Goal: Task Accomplishment & Management: Use online tool/utility

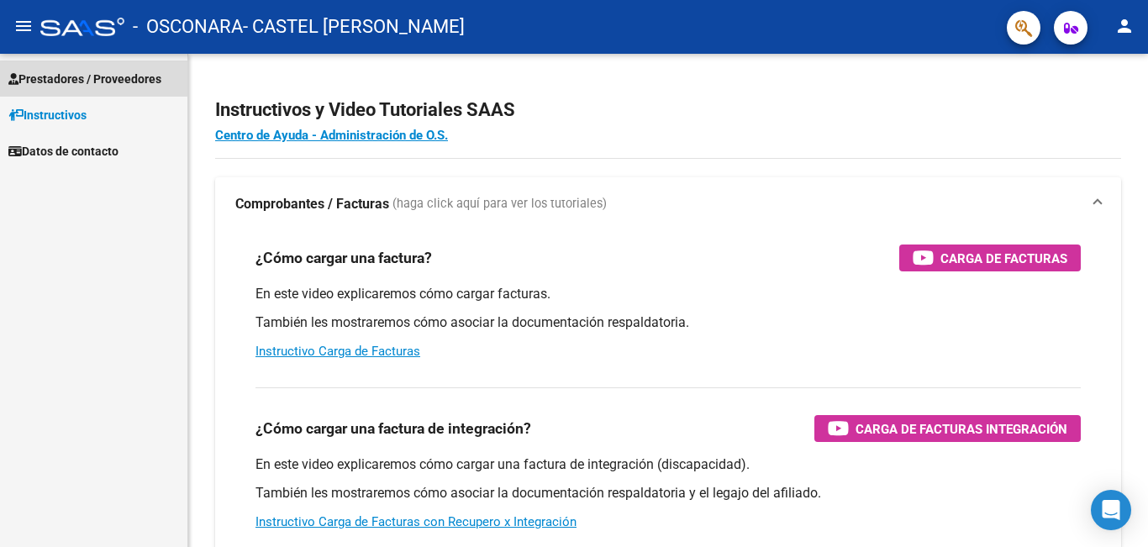
click at [88, 78] on span "Prestadores / Proveedores" at bounding box center [84, 79] width 153 height 18
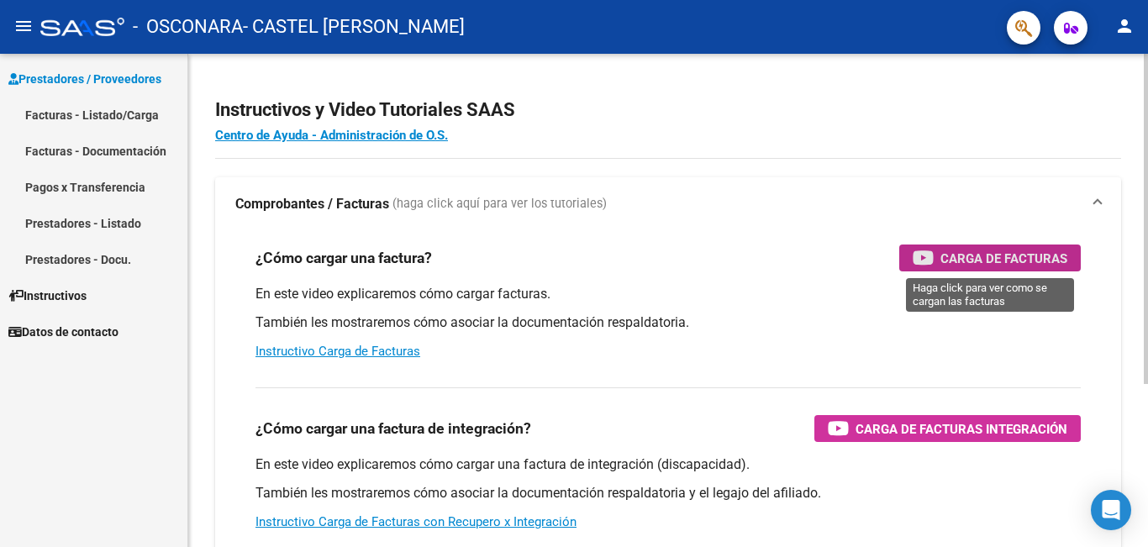
click at [988, 259] on span "Carga de Facturas" at bounding box center [1003, 258] width 127 height 21
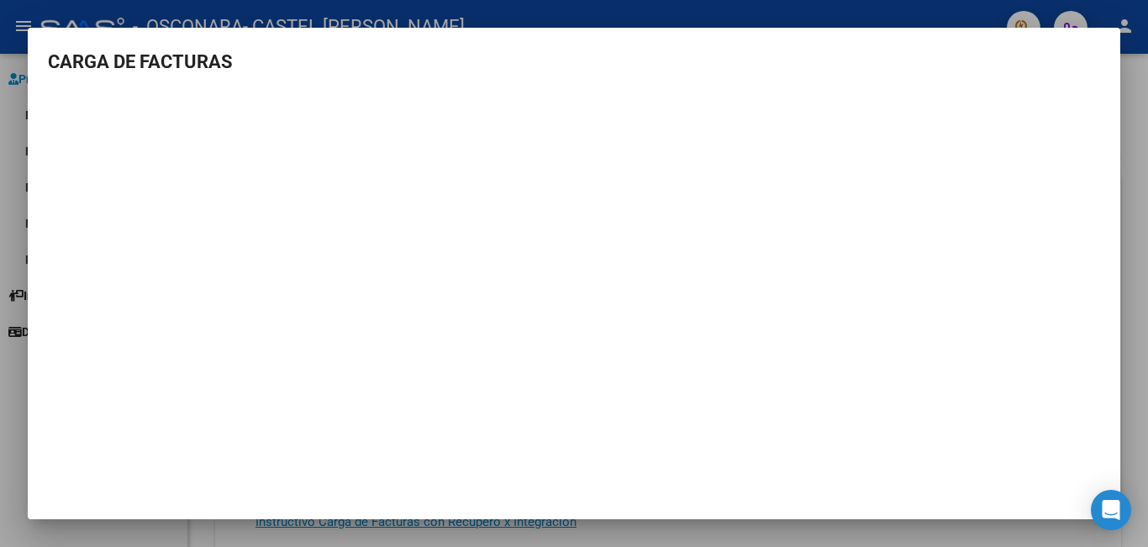
click at [943, 13] on div at bounding box center [574, 273] width 1148 height 547
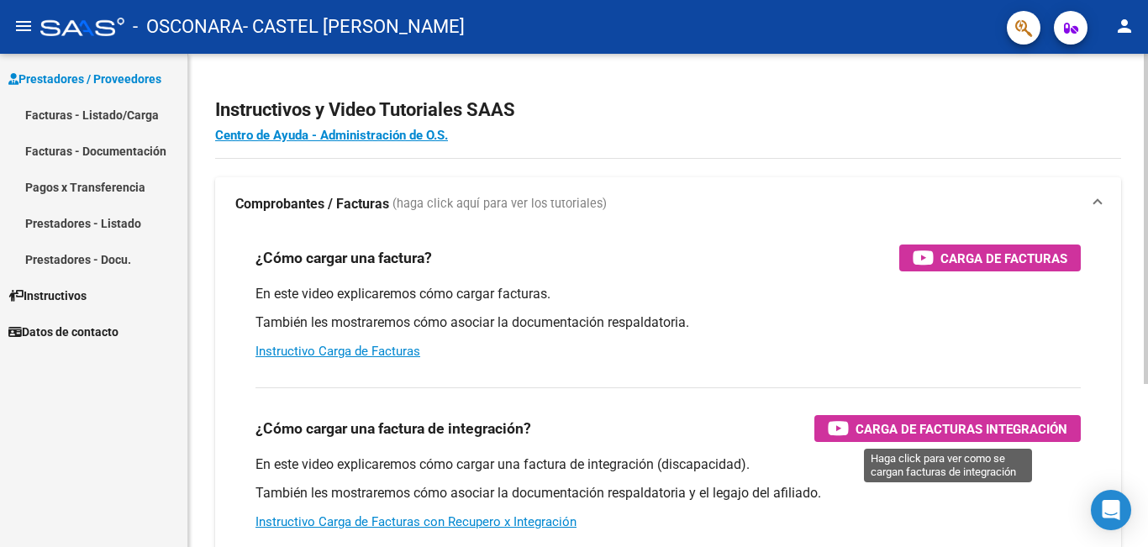
scroll to position [168, 0]
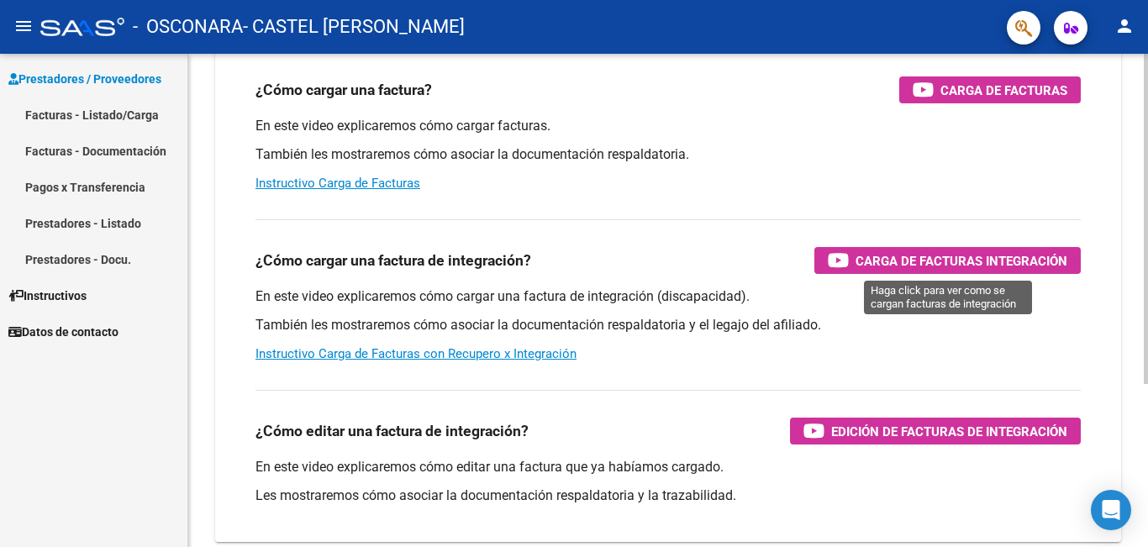
click at [902, 258] on span "Carga de Facturas Integración" at bounding box center [961, 260] width 212 height 21
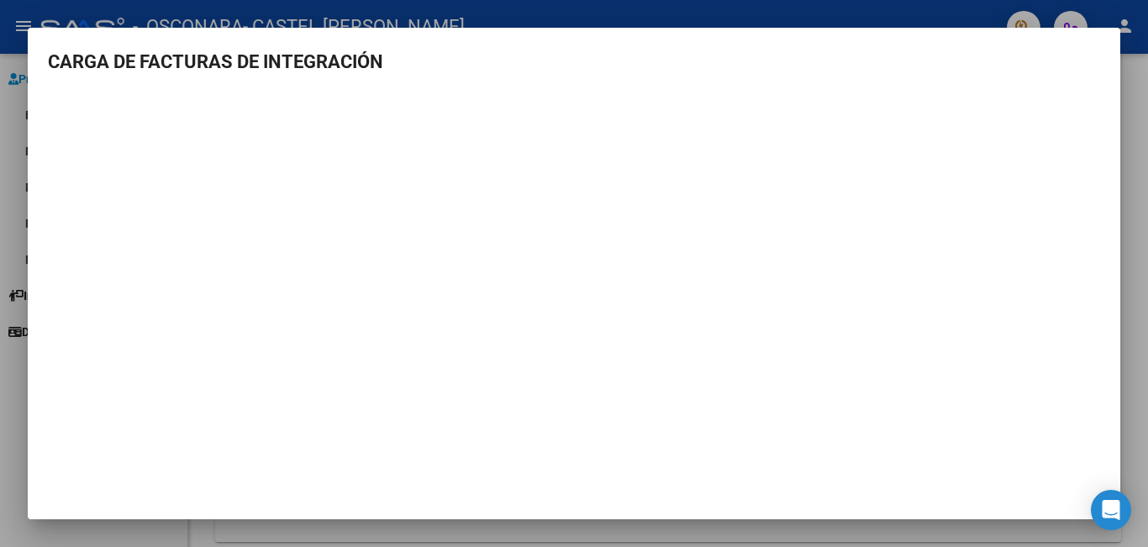
click at [1144, 117] on div at bounding box center [574, 273] width 1148 height 547
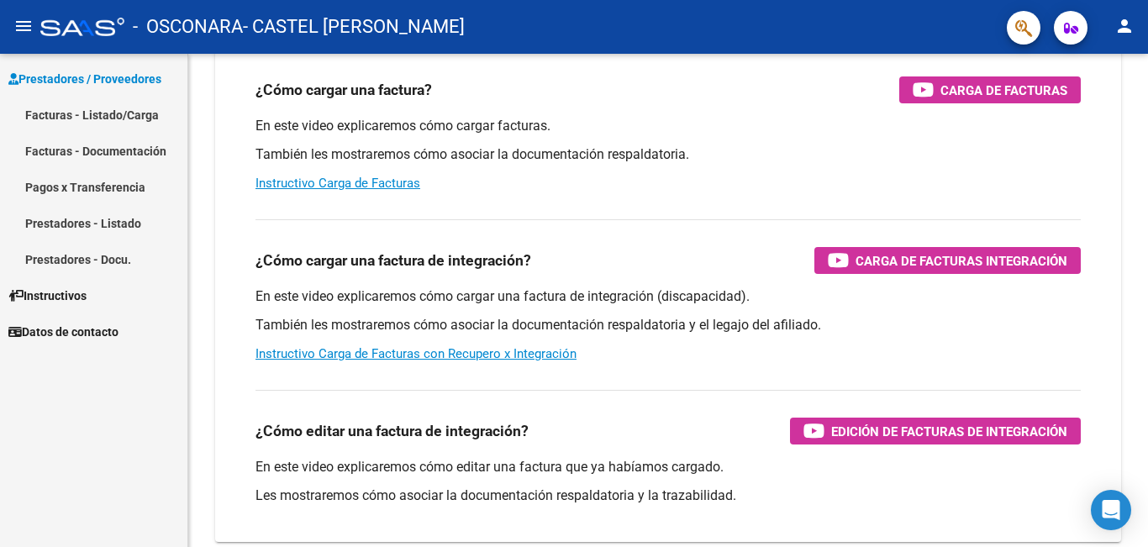
click at [8, 30] on button "menu" at bounding box center [24, 27] width 34 height 34
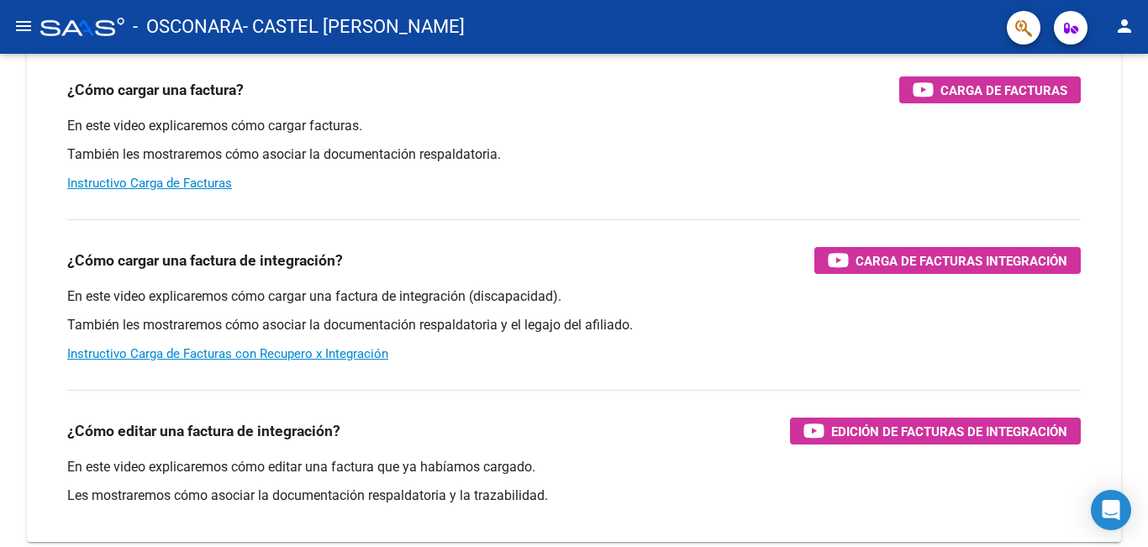
click at [34, 24] on button "menu" at bounding box center [24, 27] width 34 height 34
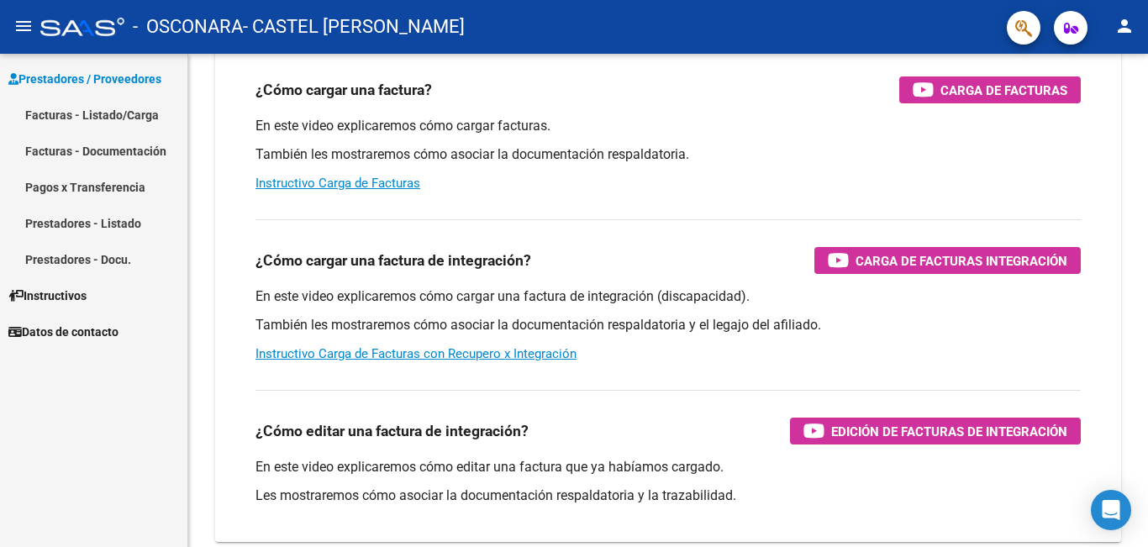
click at [103, 113] on link "Facturas - Listado/Carga" at bounding box center [93, 115] width 187 height 36
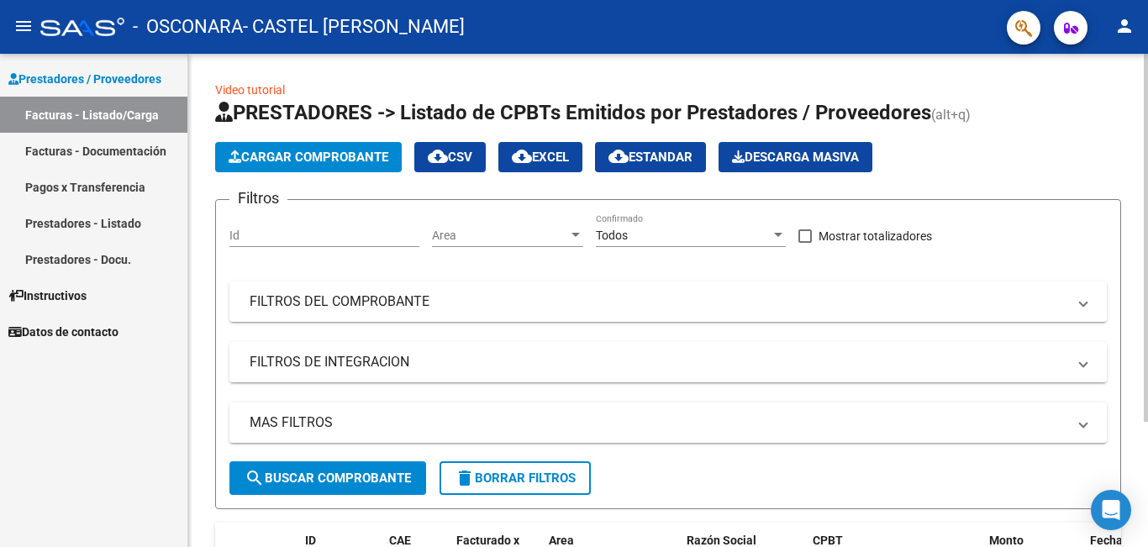
click at [340, 148] on button "Cargar Comprobante" at bounding box center [308, 157] width 186 height 30
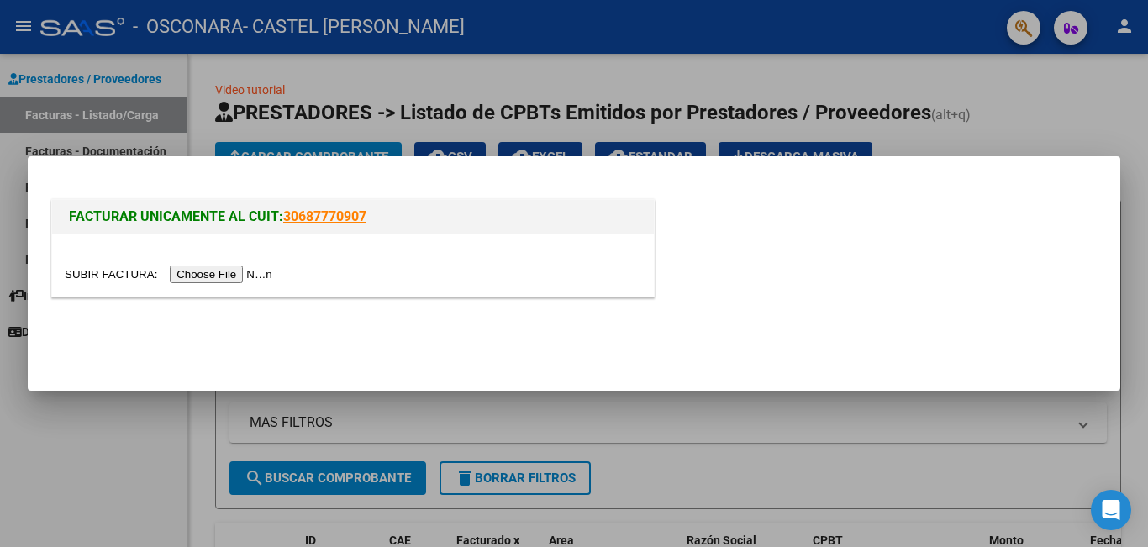
click at [240, 272] on input "file" at bounding box center [171, 274] width 213 height 18
drag, startPoint x: 985, startPoint y: 413, endPoint x: 968, endPoint y: 414, distance: 16.8
click at [985, 413] on div at bounding box center [574, 273] width 1148 height 547
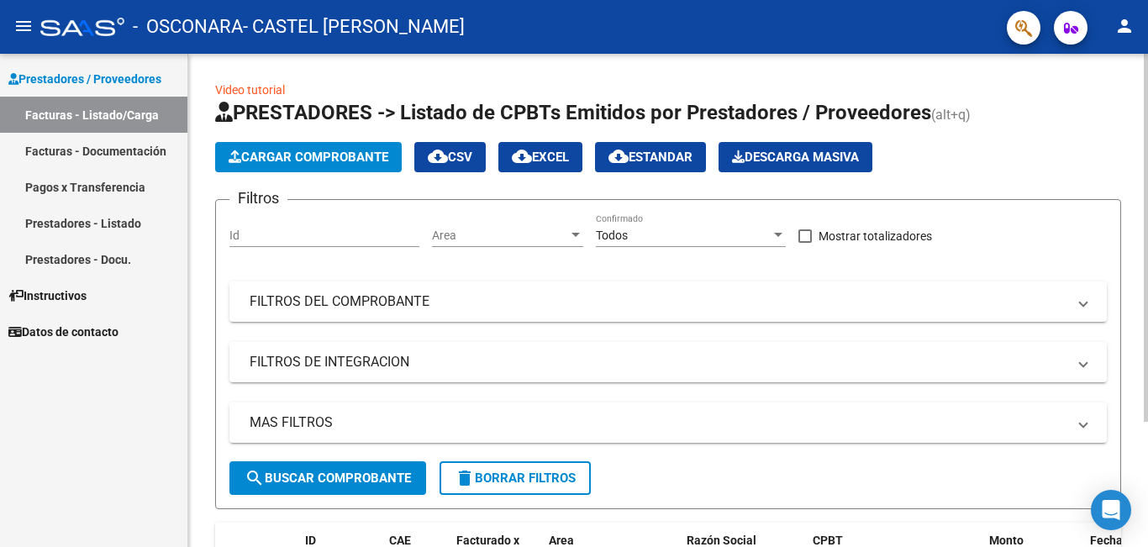
click at [349, 160] on span "Cargar Comprobante" at bounding box center [308, 157] width 160 height 15
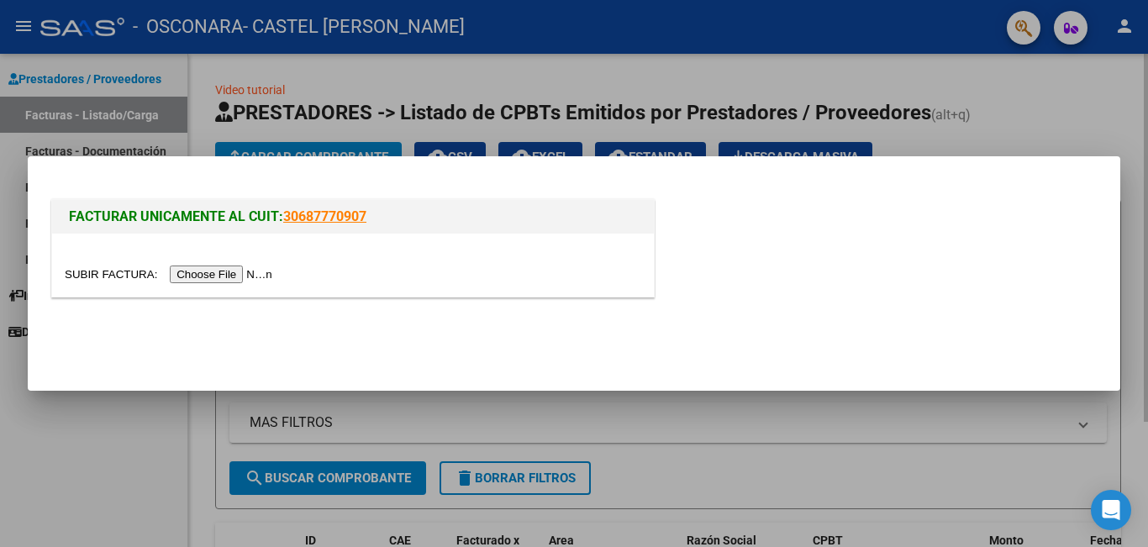
drag, startPoint x: 1121, startPoint y: 117, endPoint x: 1100, endPoint y: 129, distance: 25.2
click at [1113, 123] on div at bounding box center [574, 273] width 1148 height 547
